Goal: Check status: Check status

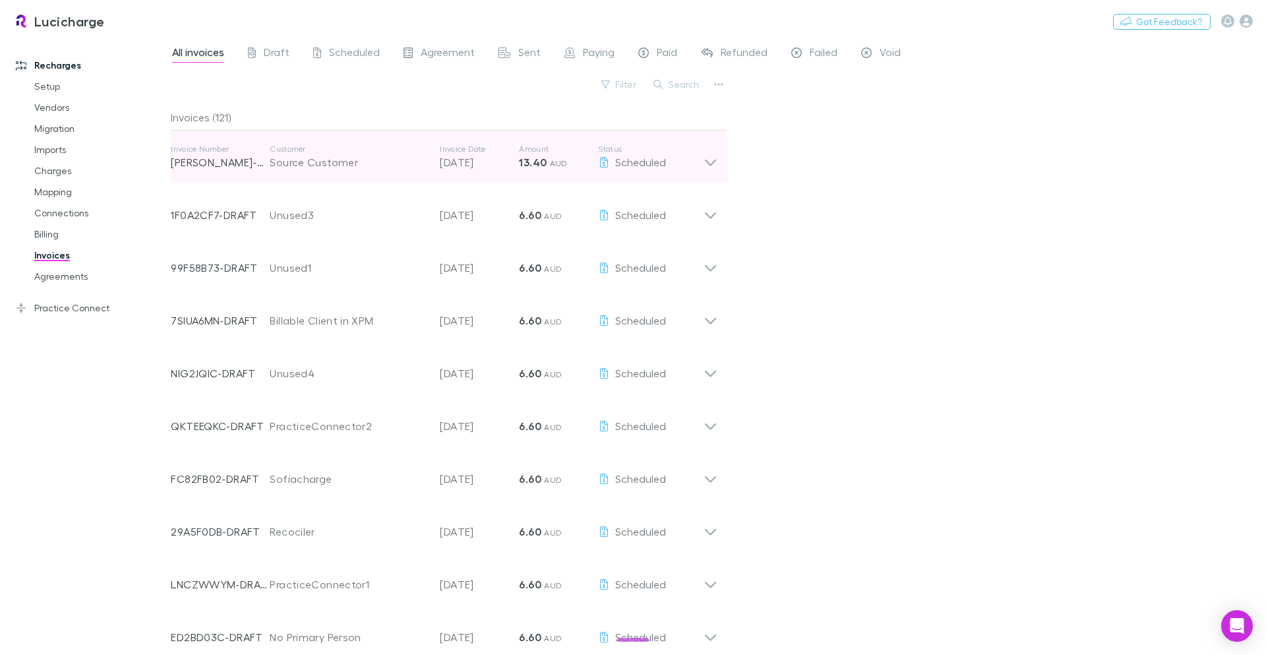
click at [705, 162] on icon at bounding box center [710, 157] width 14 height 26
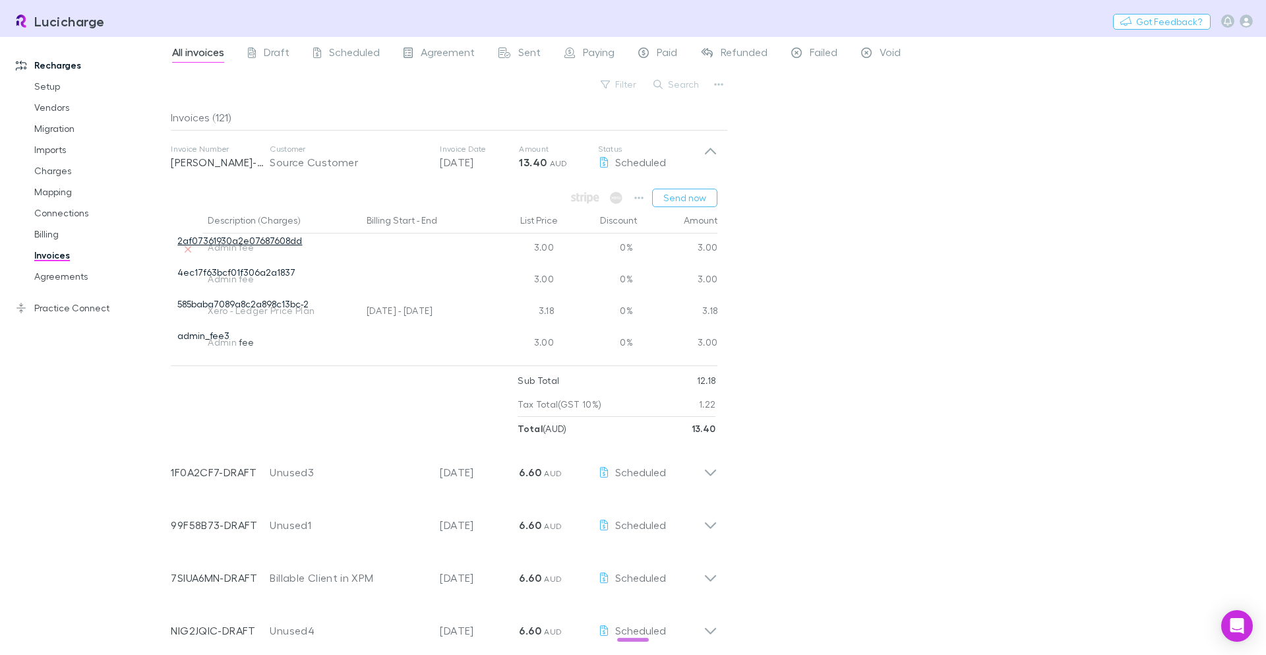
click at [283, 242] on link "2af07361930a2e07687608dd" at bounding box center [239, 240] width 125 height 11
